Goal: Task Accomplishment & Management: Use online tool/utility

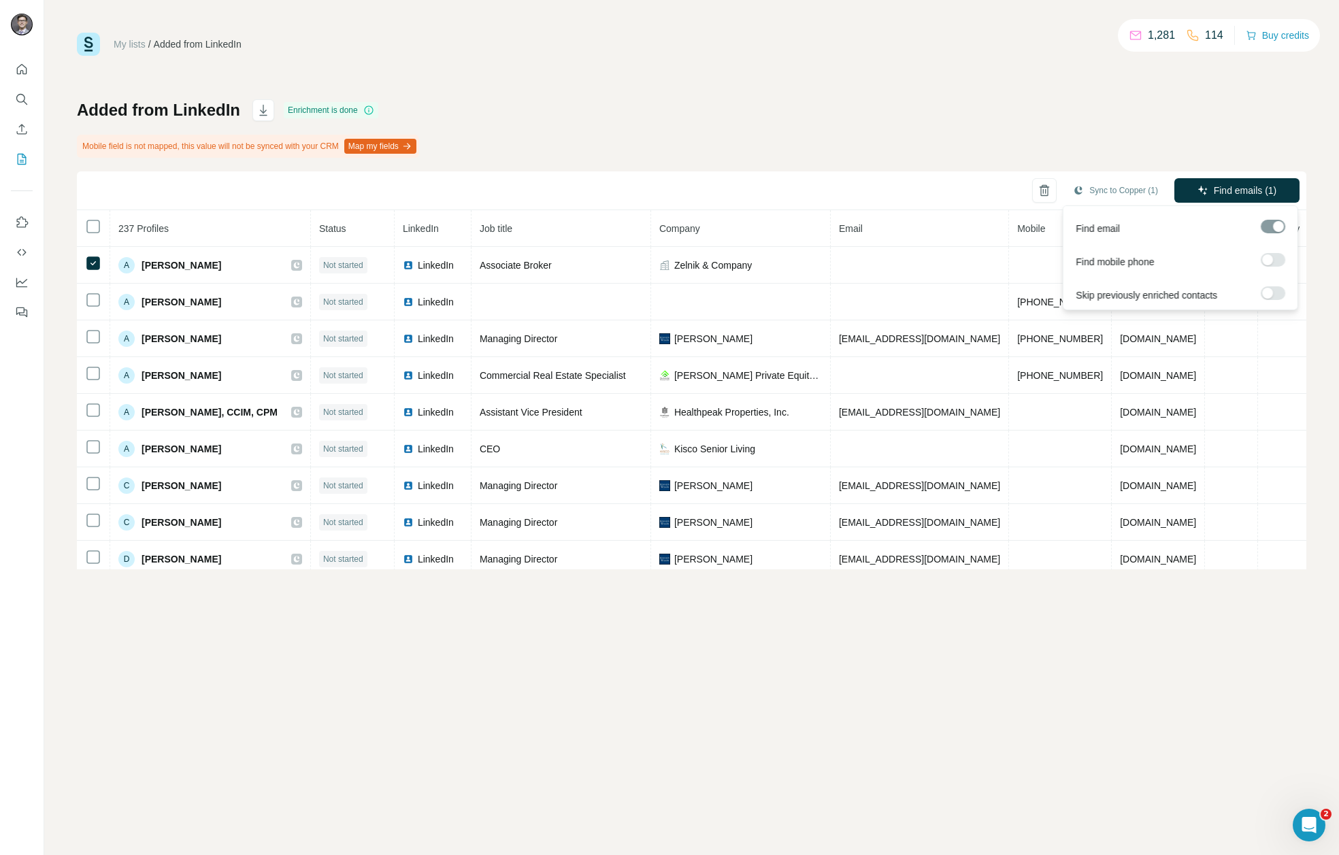
click at [1276, 261] on label at bounding box center [1273, 260] width 24 height 14
click at [1248, 188] on span "Find emails & mobiles (1)" at bounding box center [1221, 191] width 107 height 14
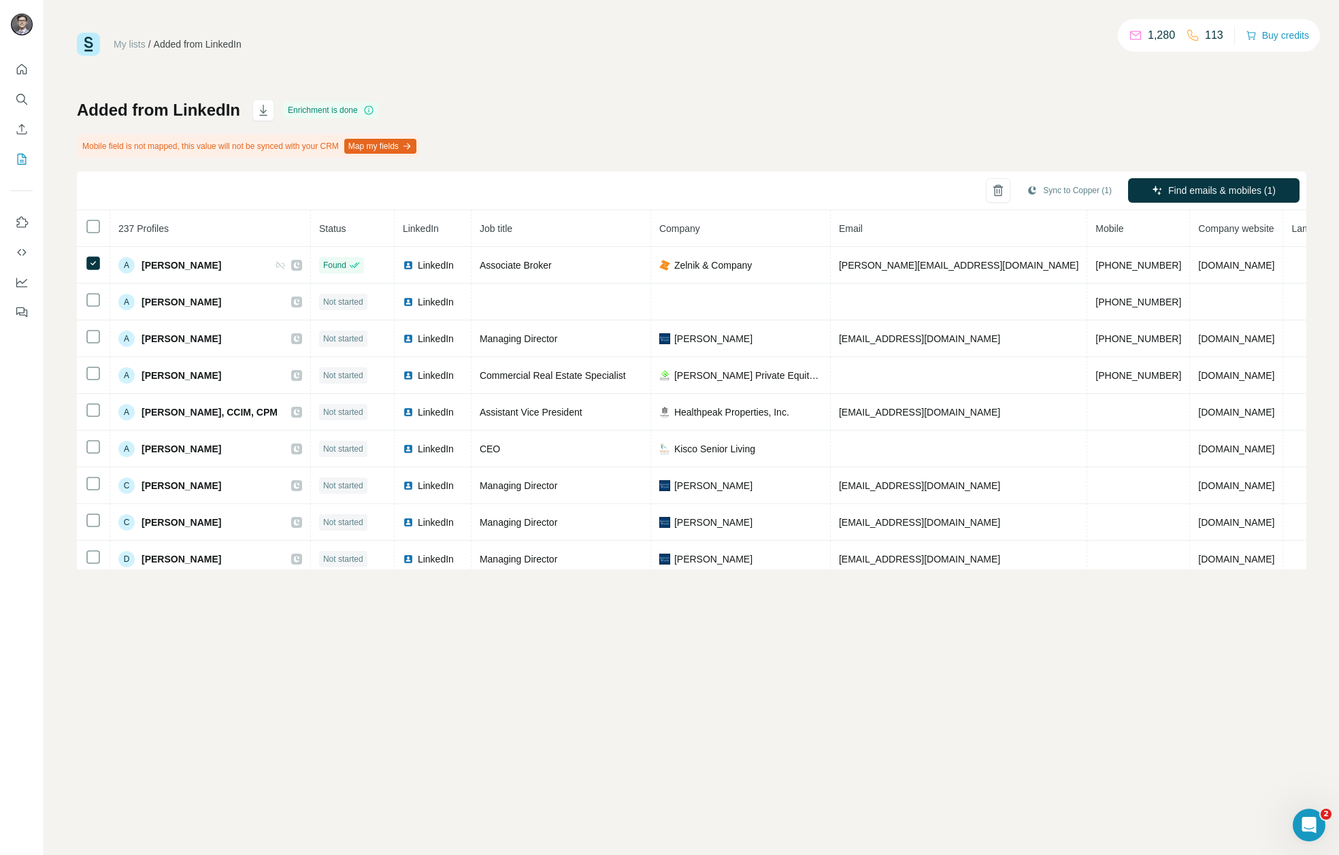
click at [807, 83] on div "My lists / Added from LinkedIn 1,280 113 Buy credits Added from LinkedIn Enrich…" at bounding box center [691, 301] width 1229 height 537
click at [1056, 193] on button "Sync to Copper (1)" at bounding box center [1069, 190] width 104 height 20
click at [1013, 289] on button "Sync to Copper" at bounding box center [1040, 293] width 151 height 27
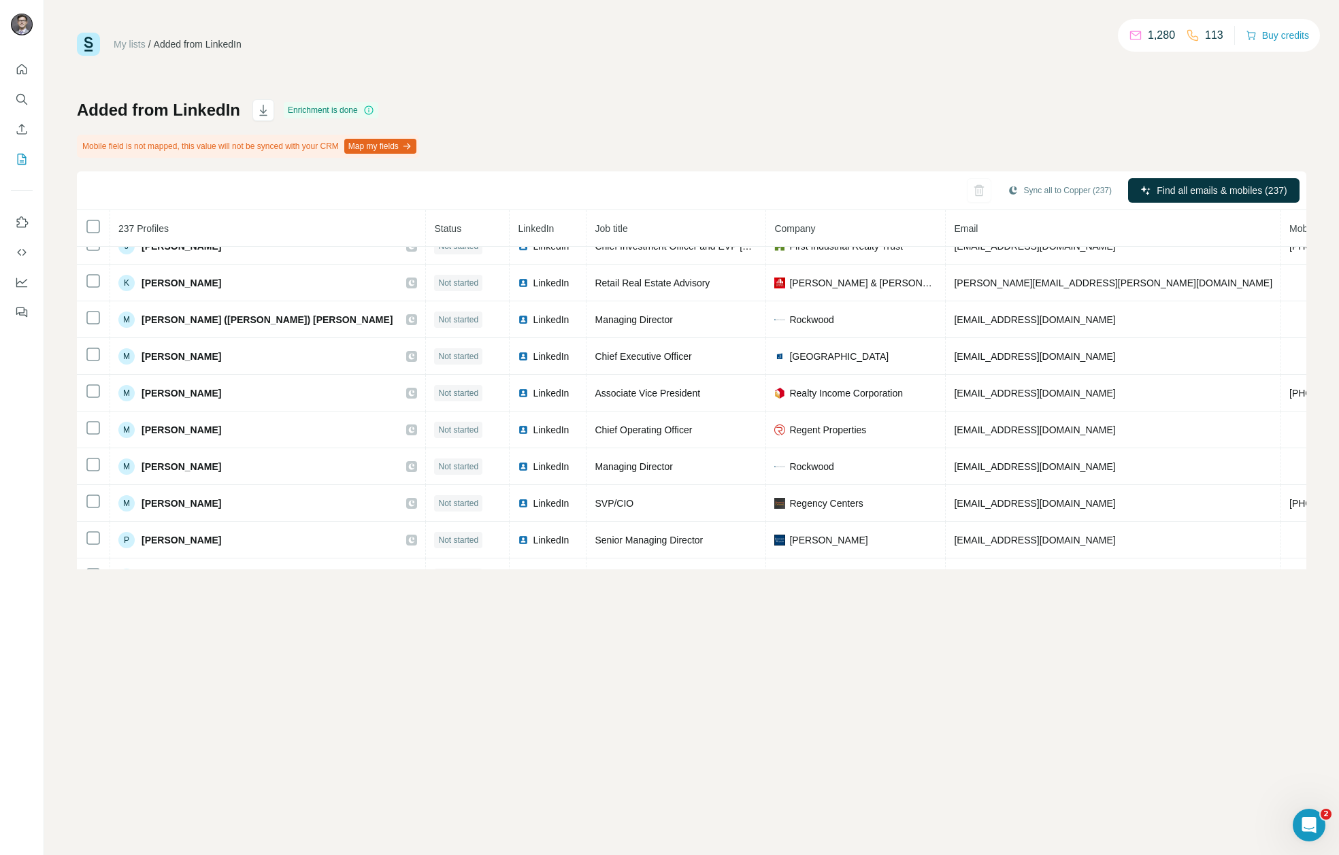
scroll to position [780, 0]
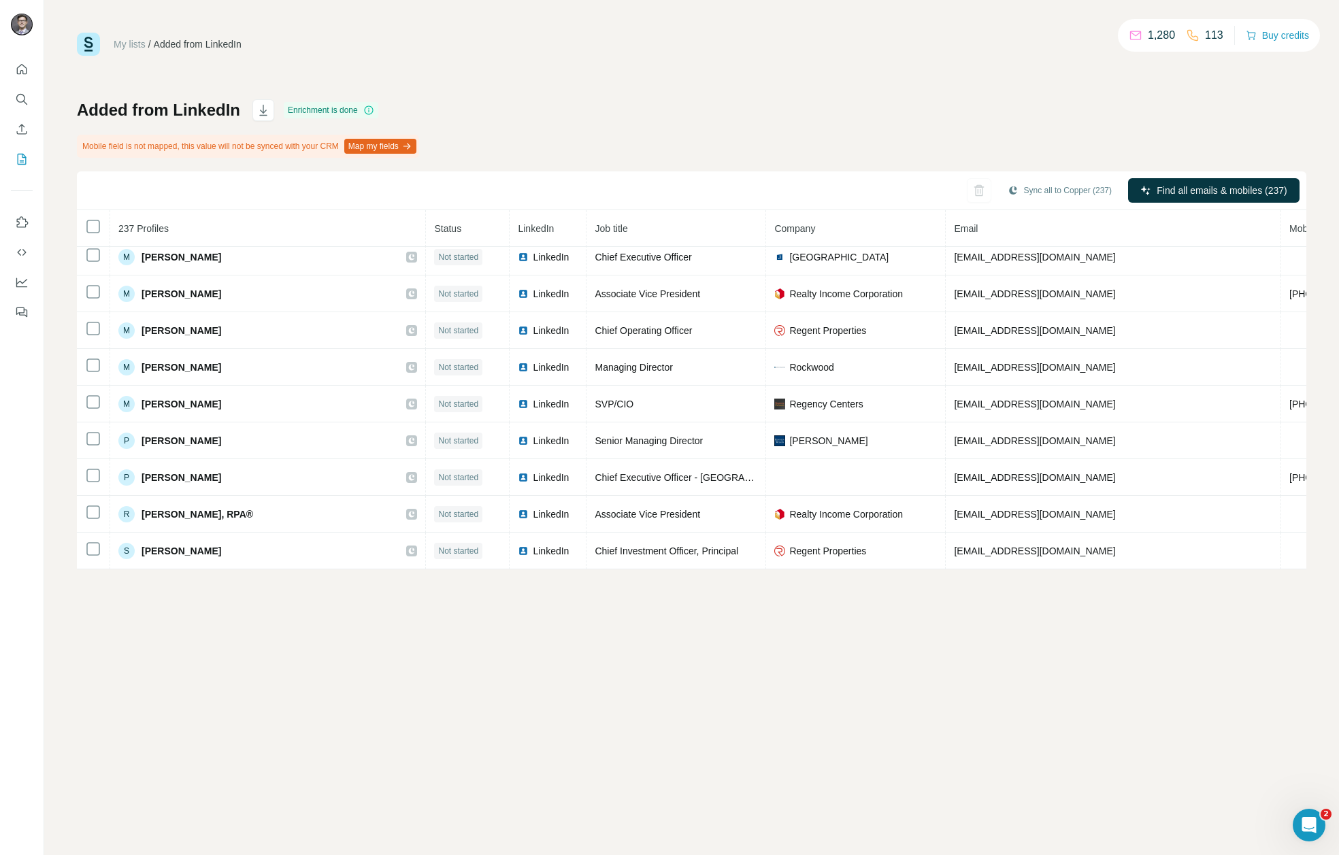
click at [147, 225] on span "237 Profiles" at bounding box center [143, 228] width 50 height 11
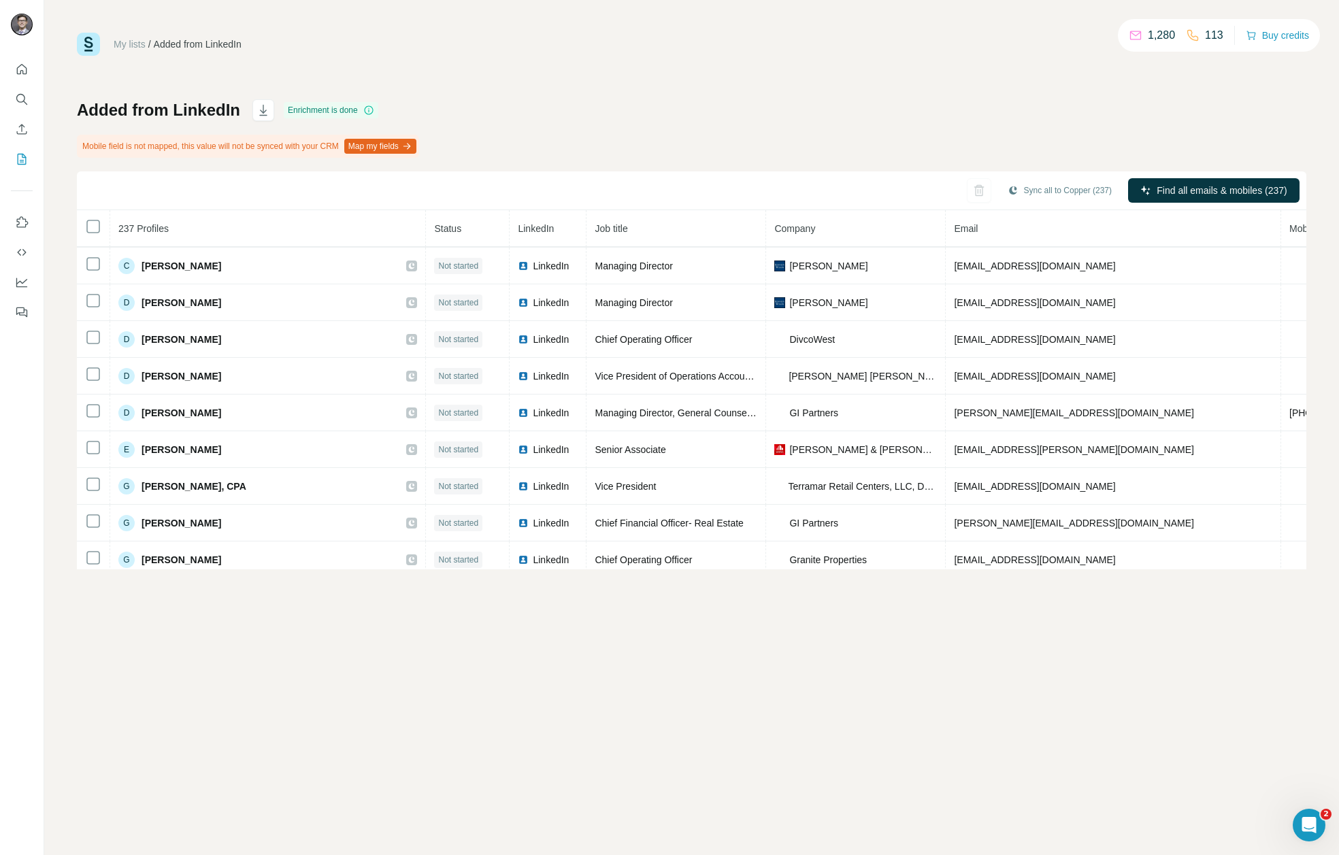
scroll to position [0, 0]
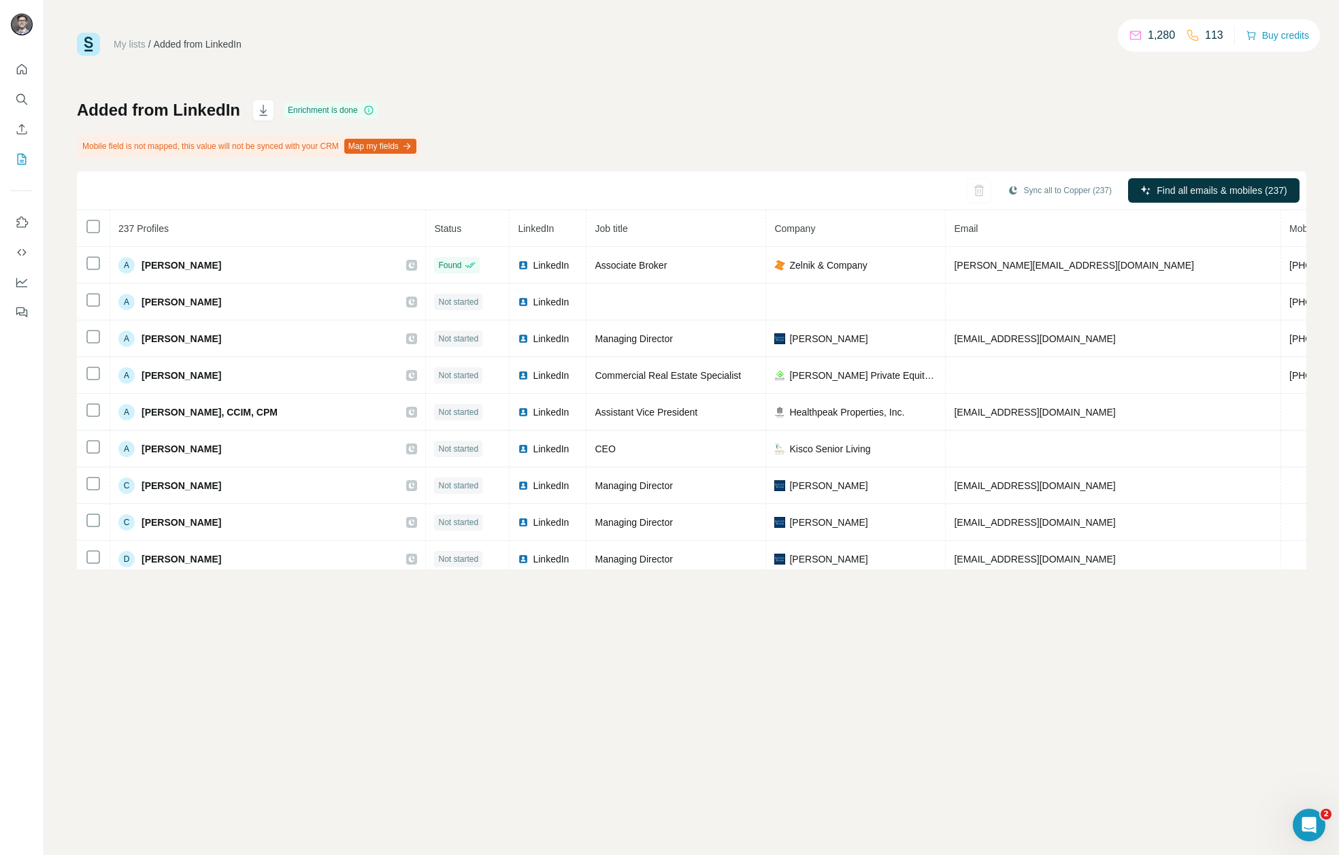
click at [212, 228] on th "237 Profiles" at bounding box center [268, 228] width 316 height 37
click at [181, 230] on th "237 Profiles" at bounding box center [268, 228] width 316 height 37
click at [584, 79] on div "My lists / Added from LinkedIn 1,280 113 Buy credits Added from LinkedIn Enrich…" at bounding box center [691, 301] width 1229 height 537
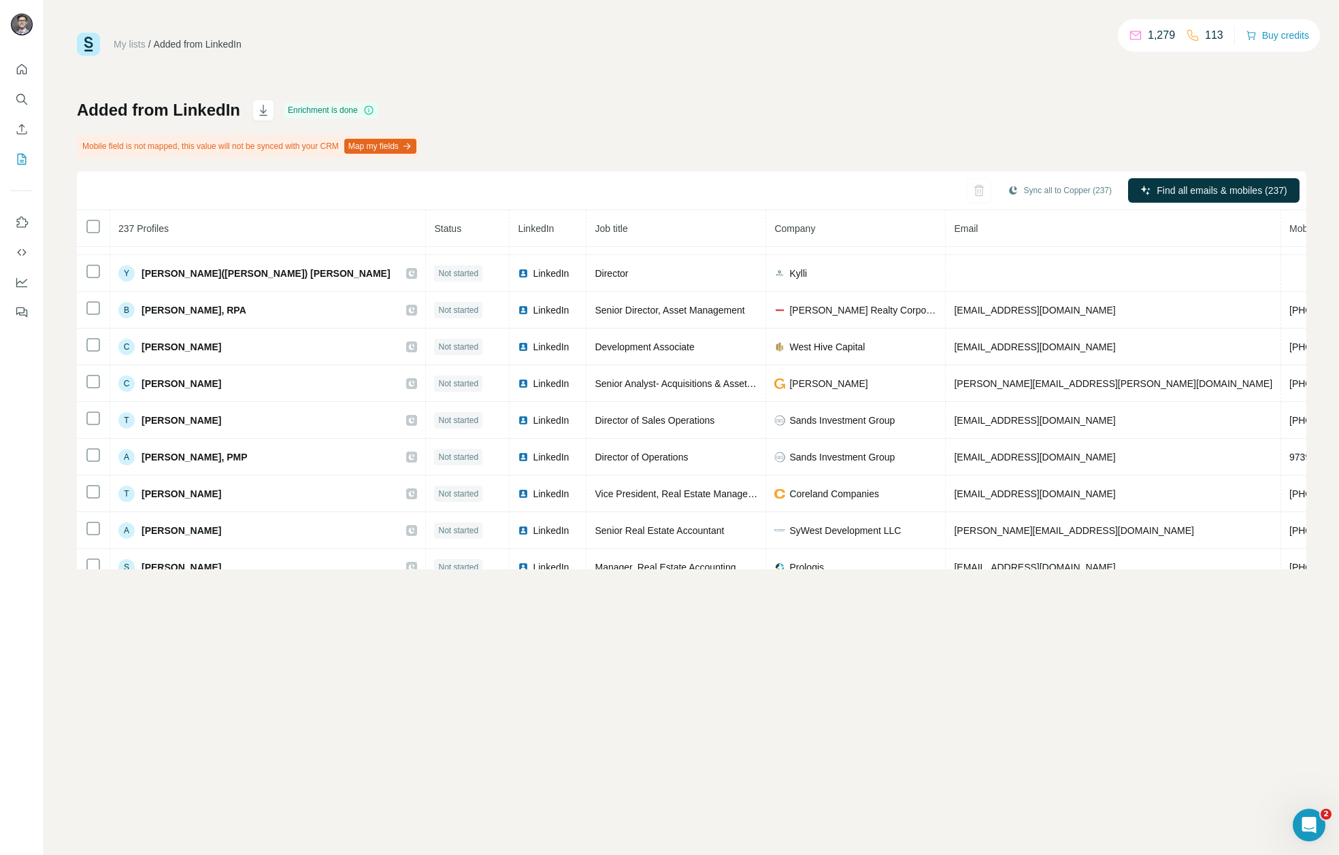
scroll to position [1208, 0]
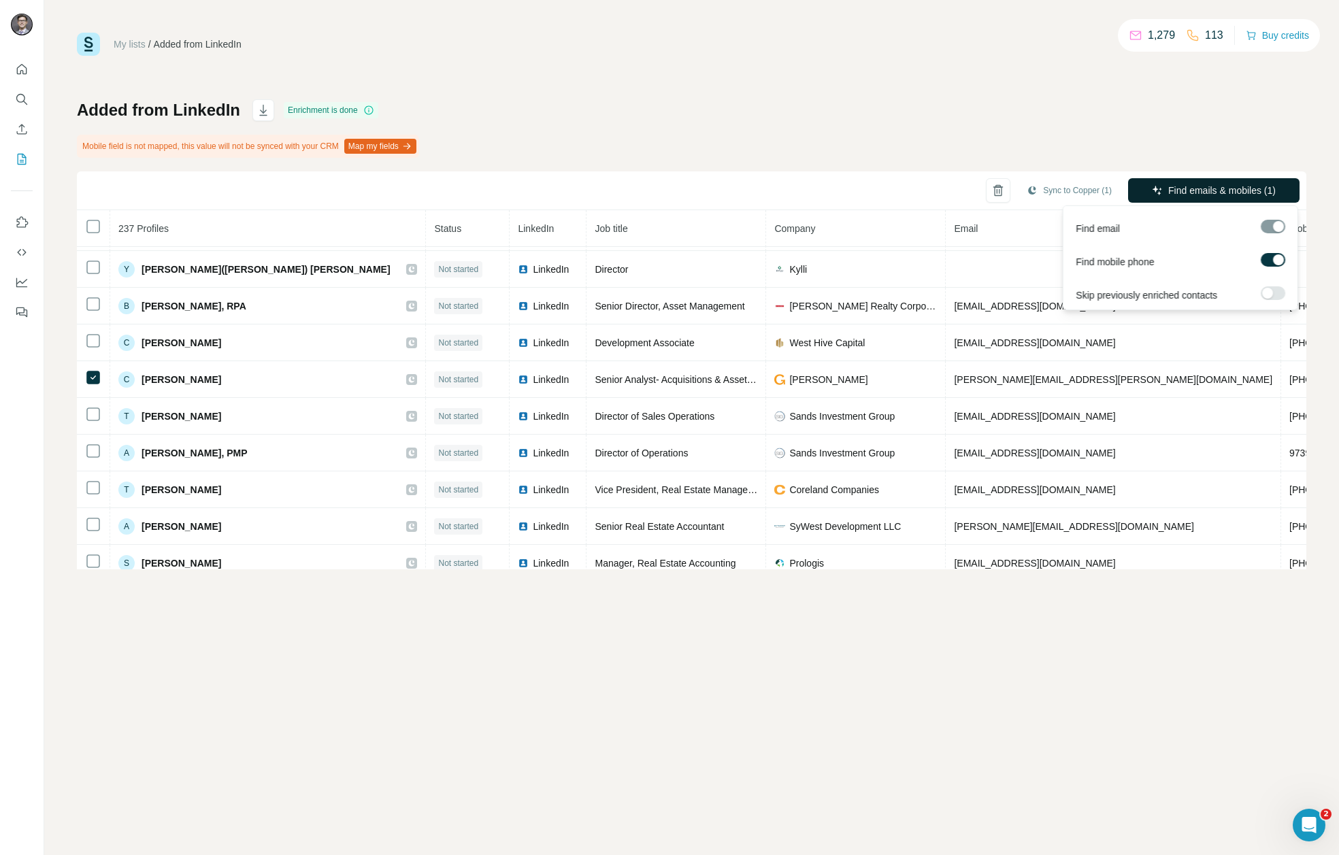
click at [1239, 195] on span "Find emails & mobiles (1)" at bounding box center [1221, 191] width 107 height 14
click at [1231, 192] on span "Find emails & mobiles (1)" at bounding box center [1221, 191] width 107 height 14
click at [1027, 102] on div "Added from LinkedIn Enrichment is done Mobile field is not mapped, this value w…" at bounding box center [691, 334] width 1229 height 470
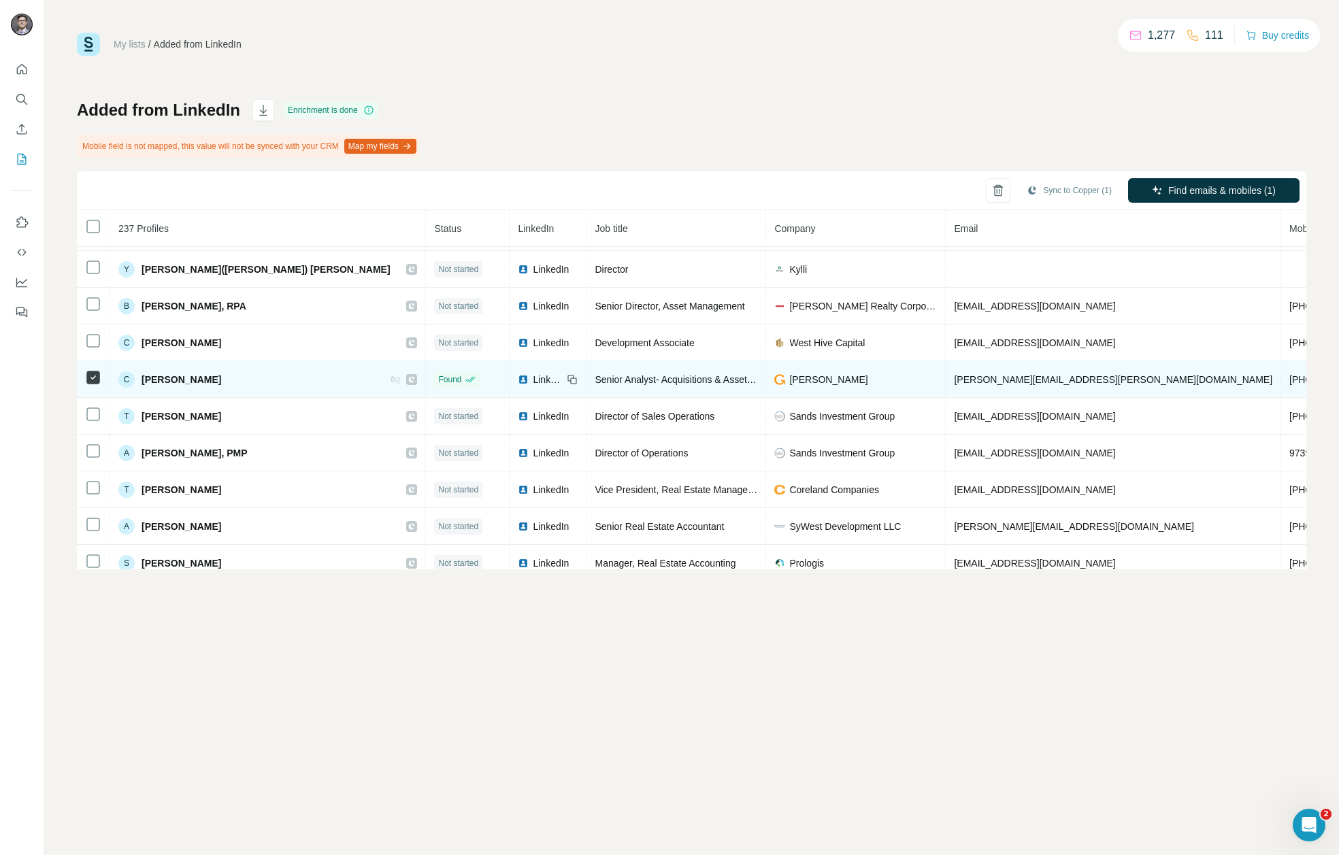
click at [1289, 379] on span "[PHONE_NUMBER]" at bounding box center [1332, 379] width 86 height 11
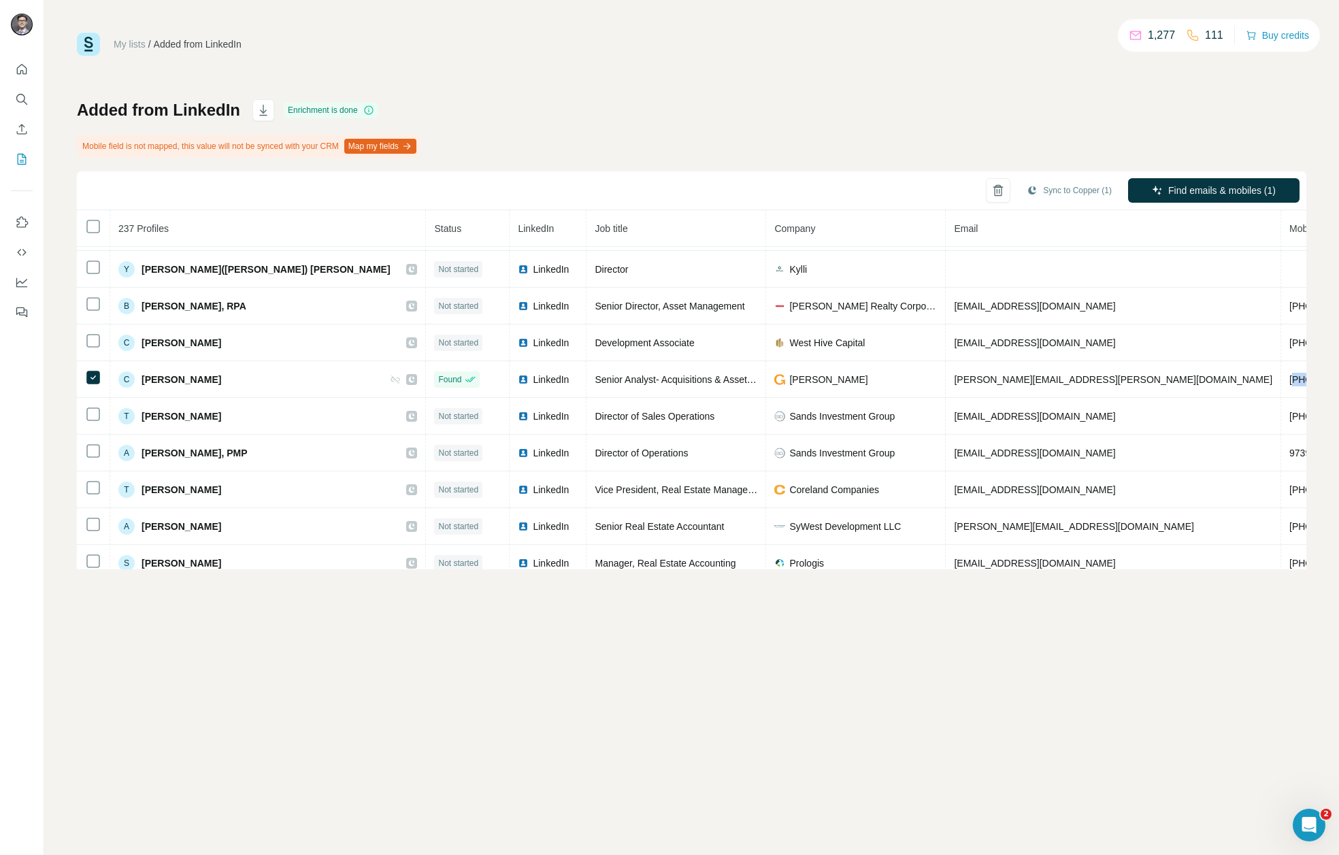
copy span "19784296705"
